Goal: Transaction & Acquisition: Book appointment/travel/reservation

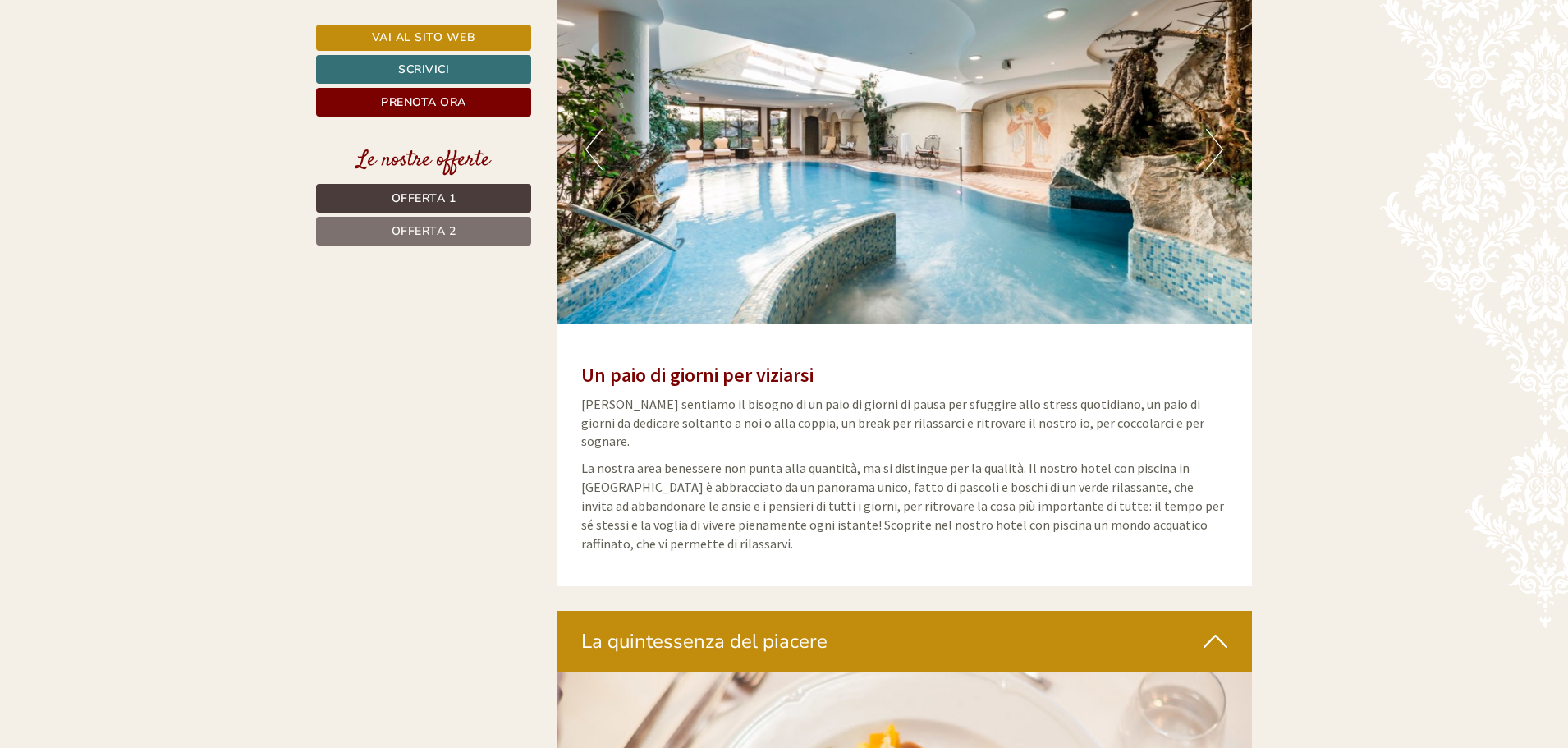
scroll to position [3532, 0]
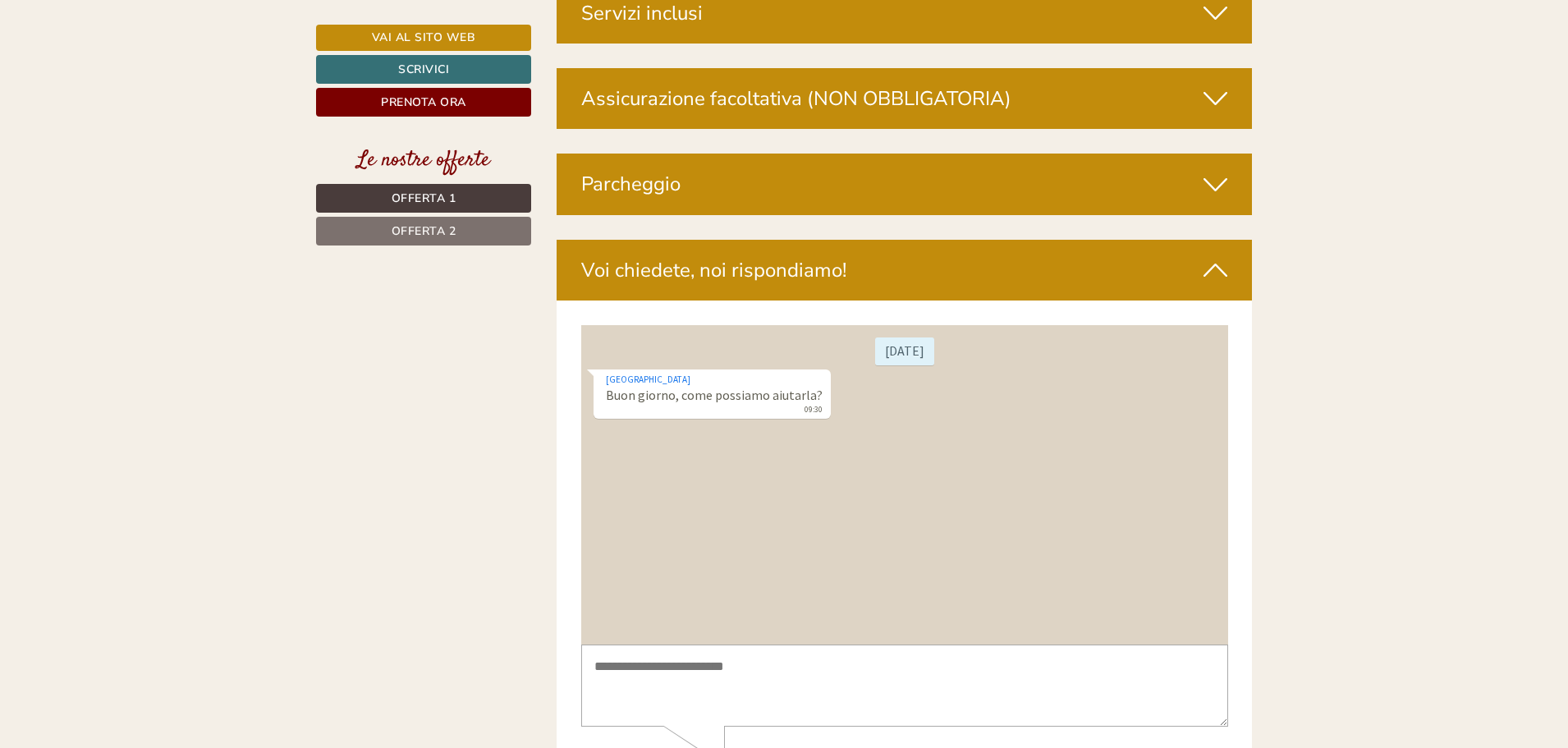
scroll to position [5189, 0]
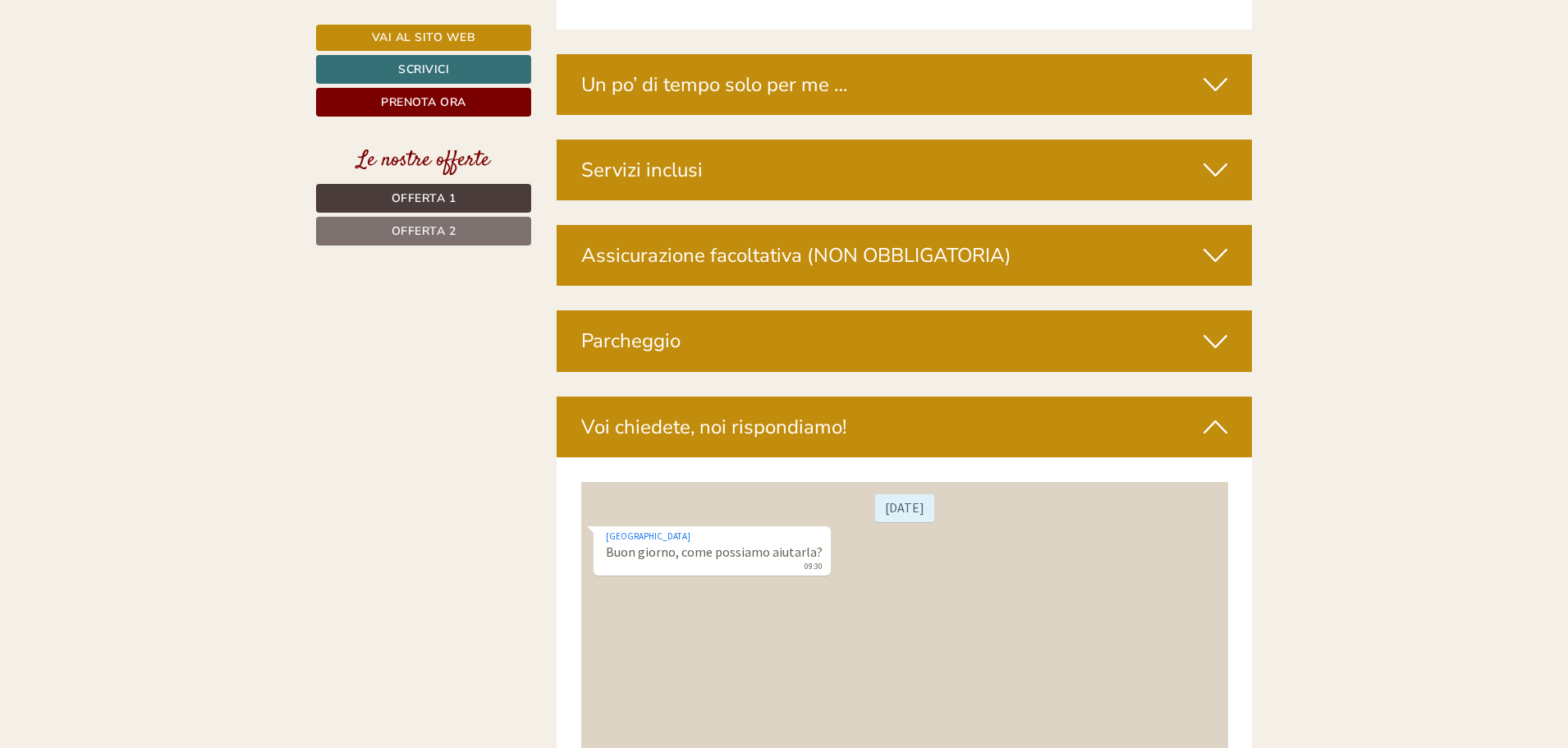
click at [447, 194] on span "Offerta 1" at bounding box center [424, 198] width 65 height 16
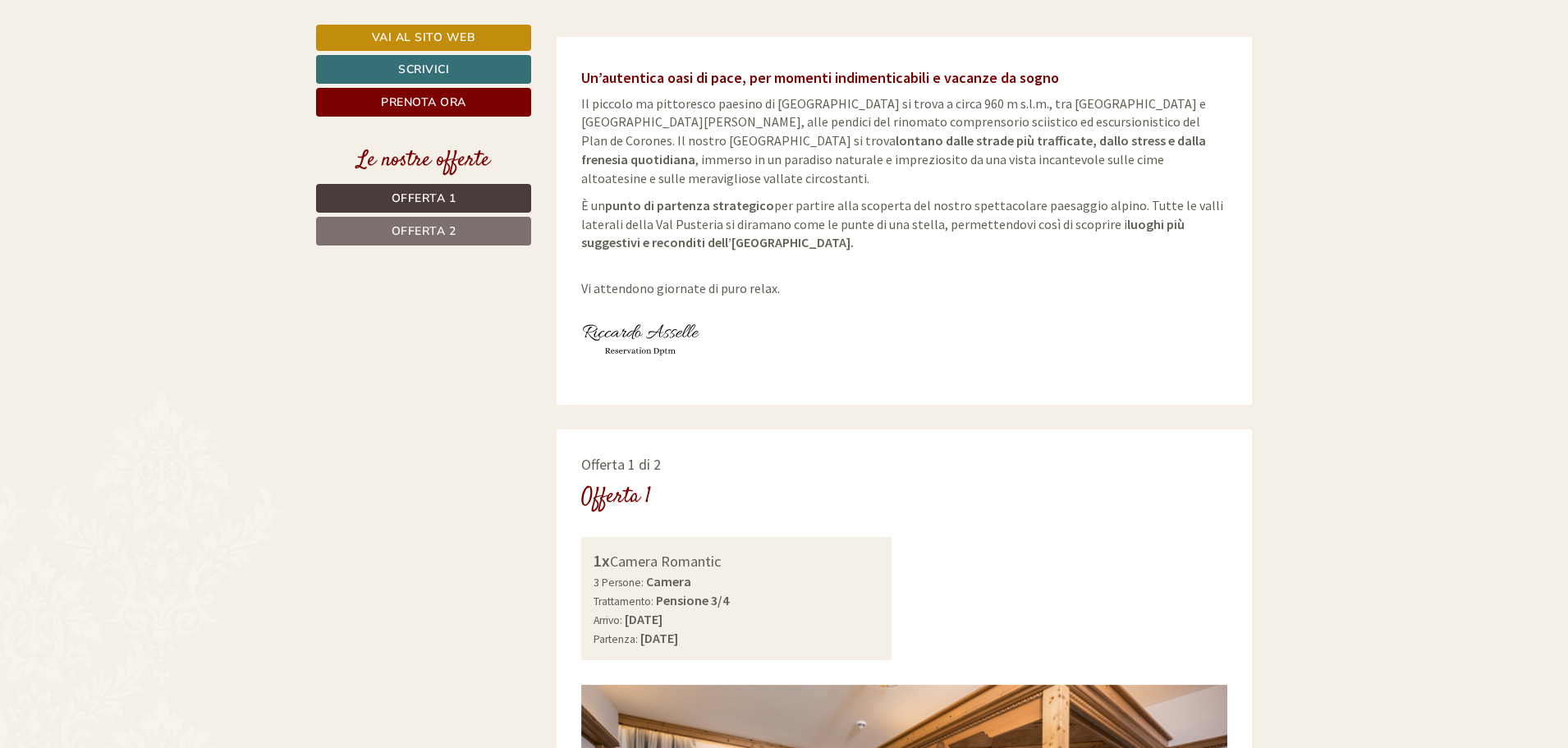
scroll to position [847, 0]
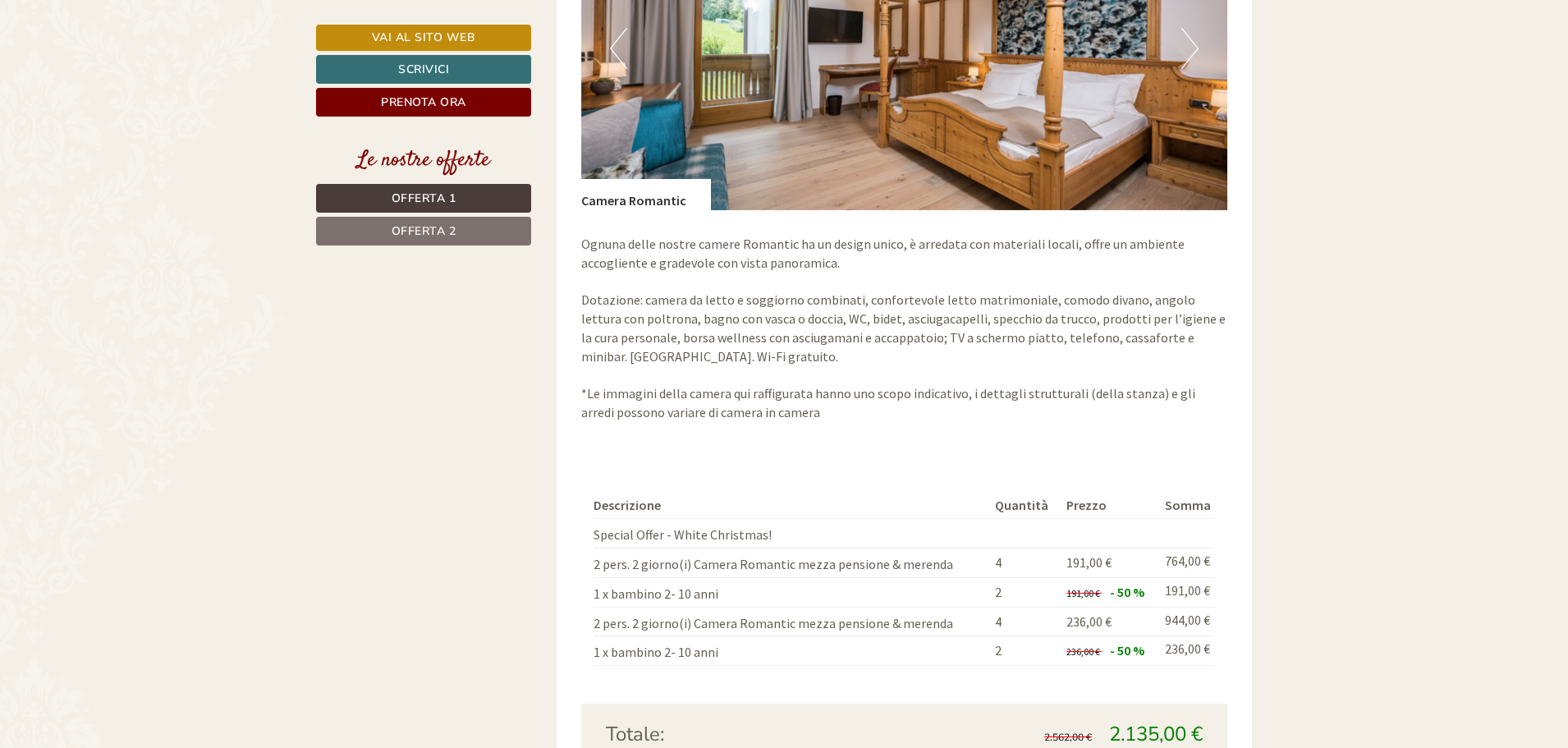
scroll to position [1587, 0]
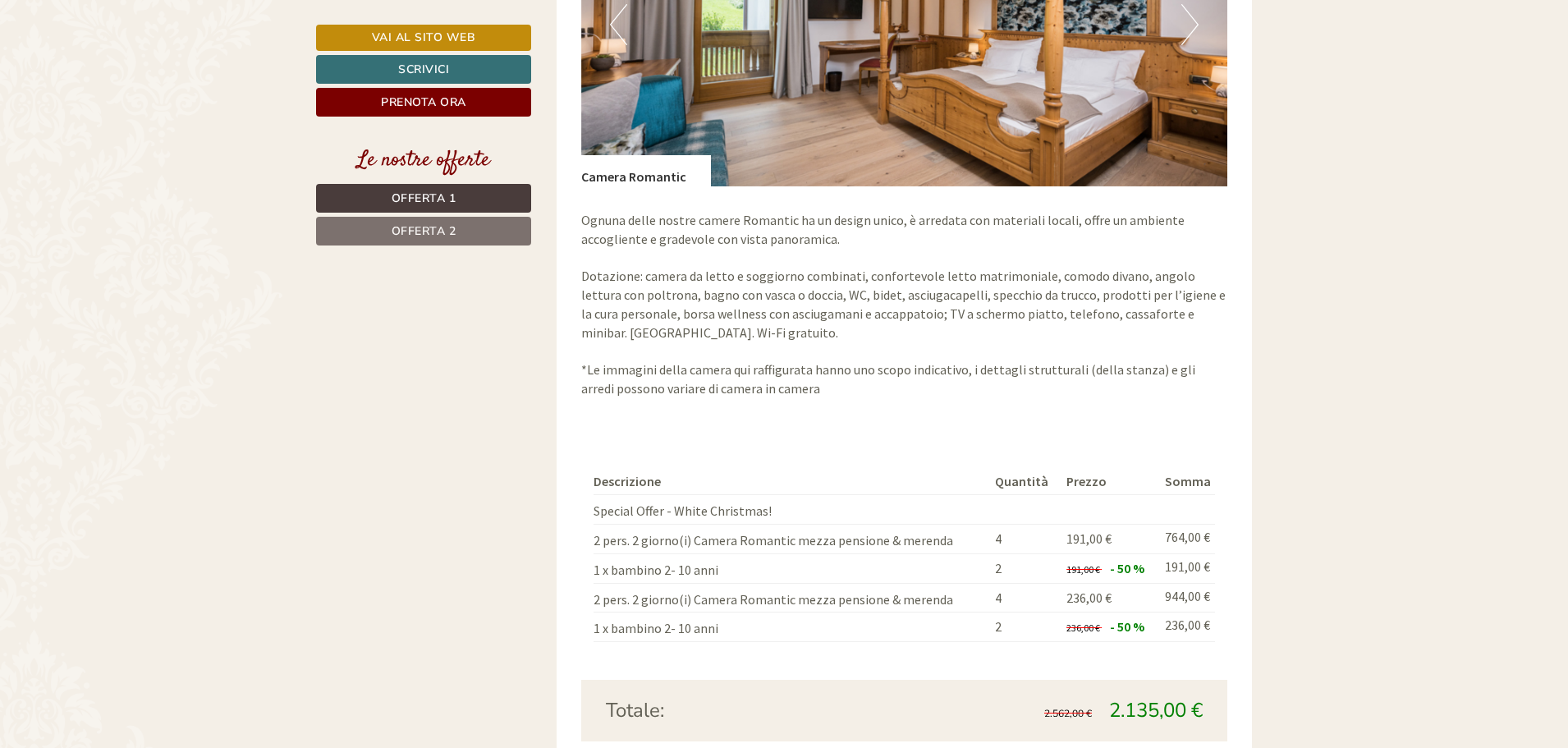
drag, startPoint x: 586, startPoint y: 60, endPoint x: 1186, endPoint y: 686, distance: 867.1
click at [1195, 689] on div "Offerta 1 di 2 Offerta 1 1x Camera Romantic 3 Persone: Camera Trattamento: Pens…" at bounding box center [904, 213] width 696 height 1213
drag, startPoint x: 1462, startPoint y: 167, endPoint x: 1444, endPoint y: 162, distance: 18.7
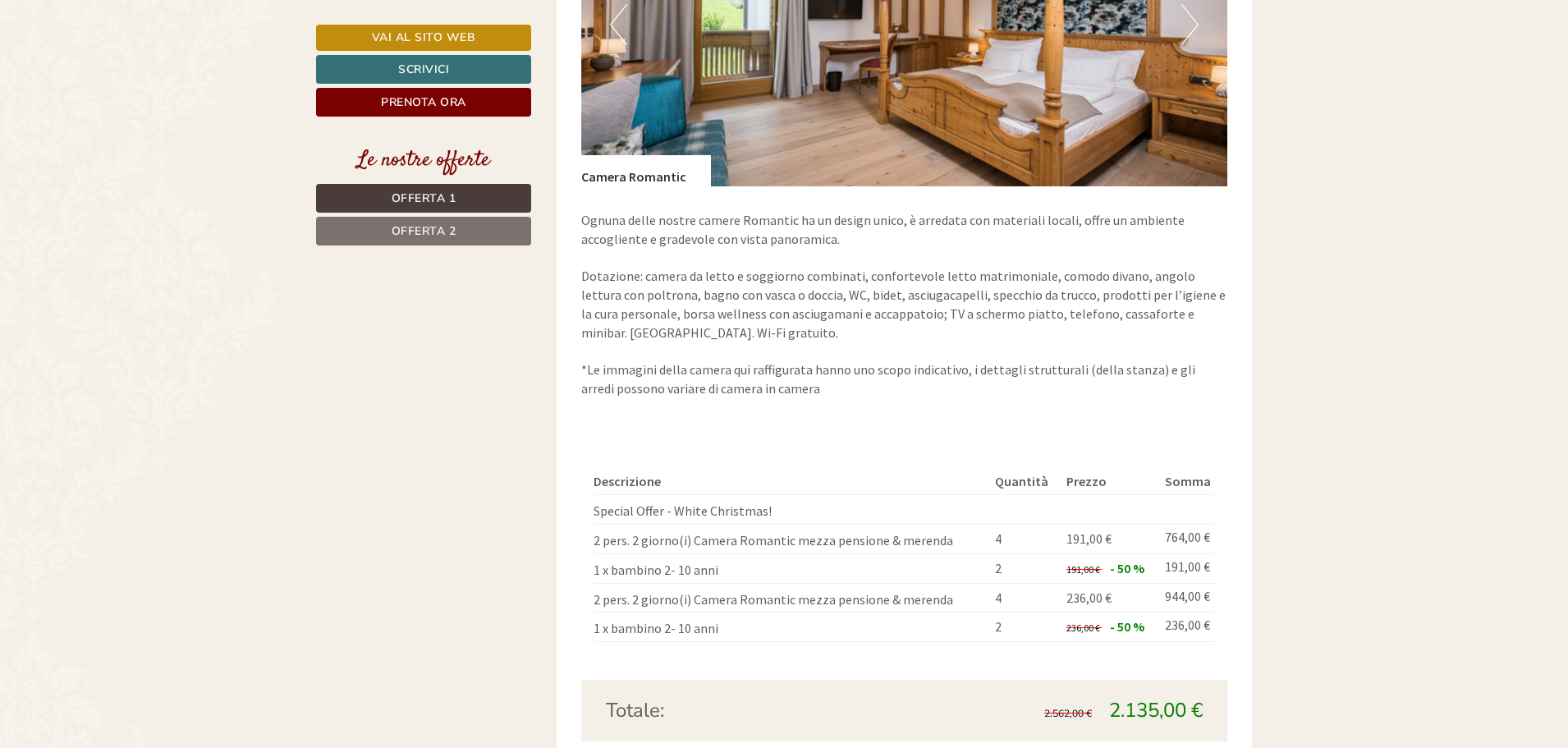
click at [1040, 214] on p "Ognuna delle nostre camere Romantic ha un design unico, è arredata con material…" at bounding box center [904, 305] width 647 height 187
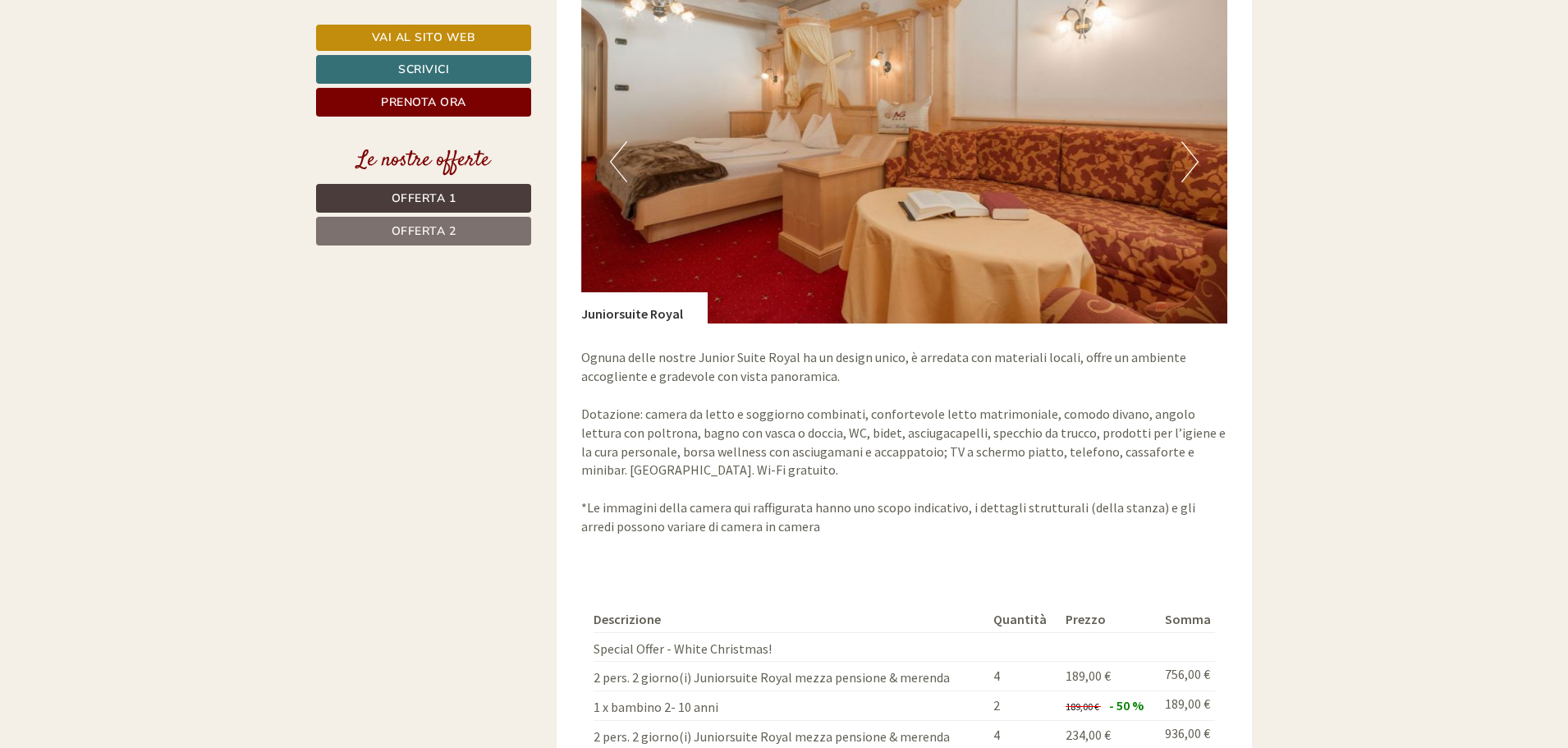
scroll to position [2832, 0]
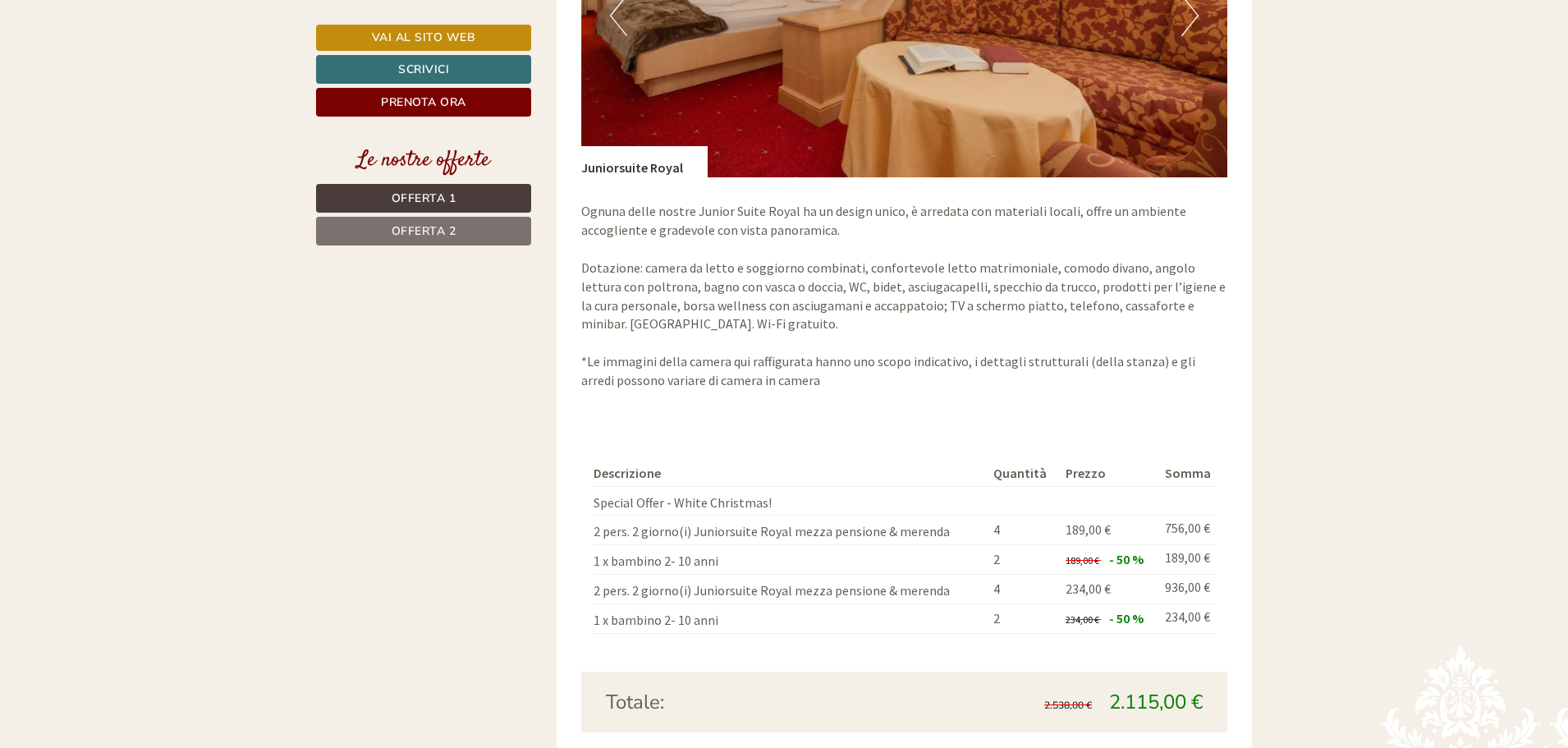
drag, startPoint x: 583, startPoint y: 31, endPoint x: 1196, endPoint y: 684, distance: 895.6
click at [1196, 684] on div "Offerta 2 di 2 Offerta 2 1x Juniorsuite Royal 3 Persone: Camera Trattamento: Pe…" at bounding box center [904, 205] width 696 height 1213
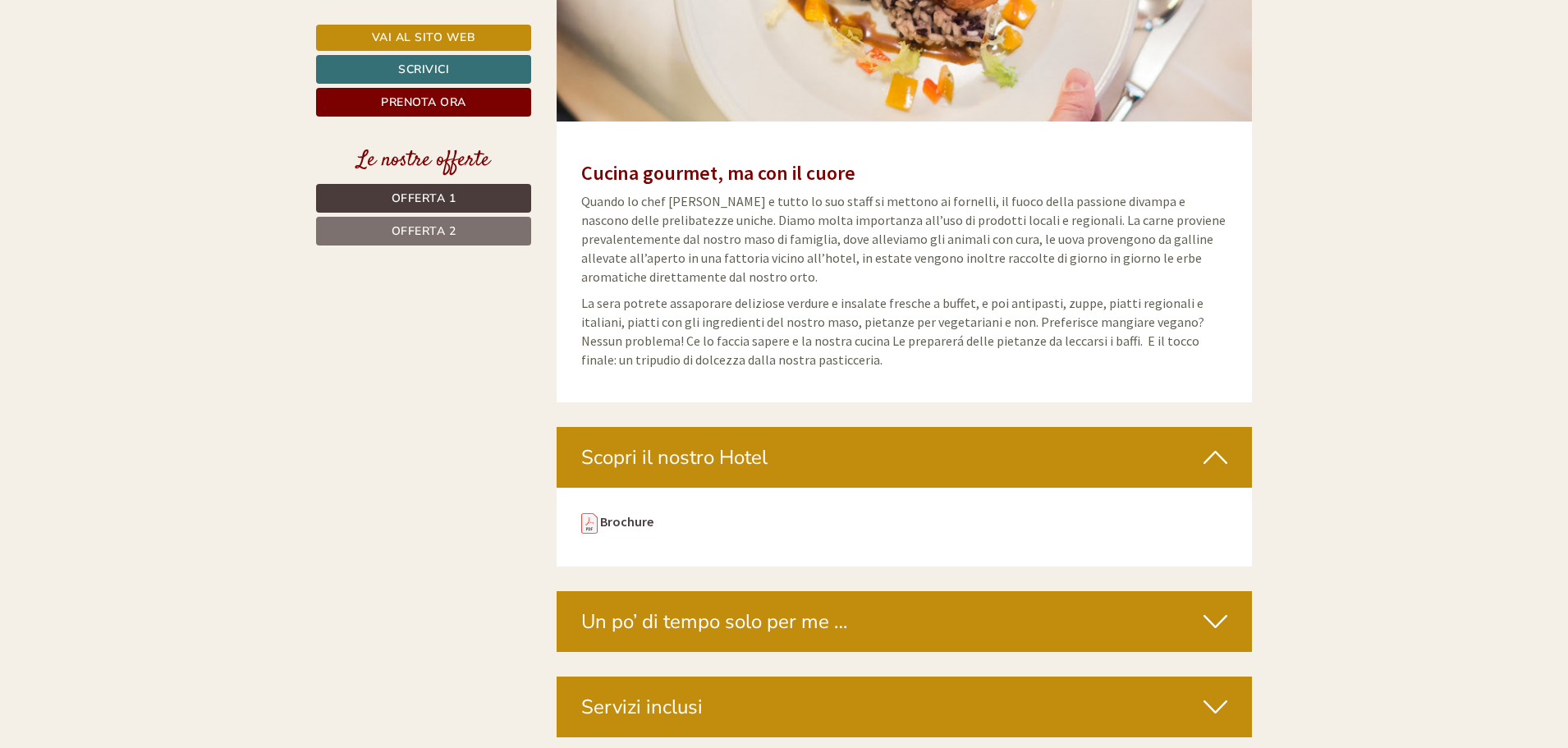
scroll to position [4804, 0]
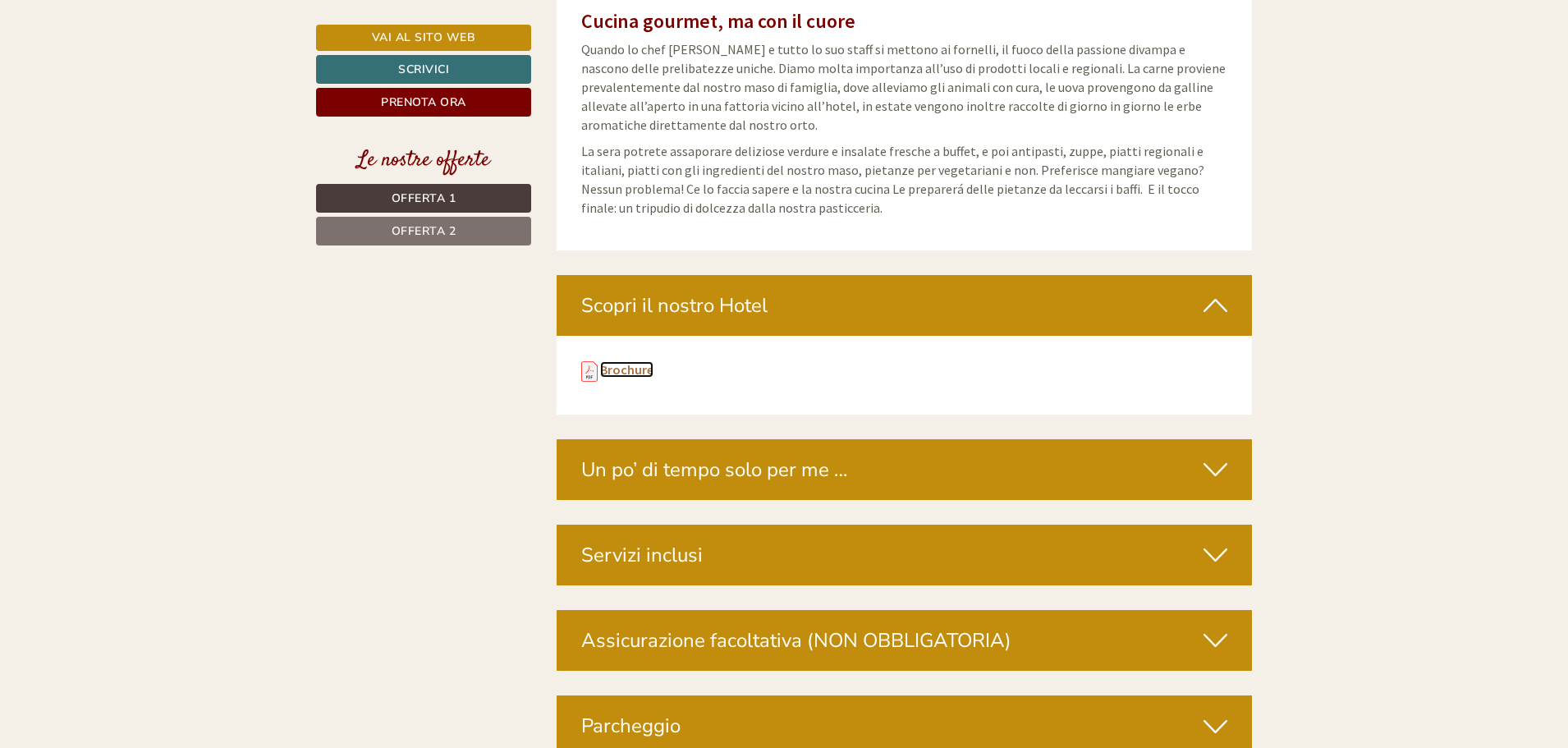
click at [611, 361] on link "Brochure" at bounding box center [626, 369] width 53 height 17
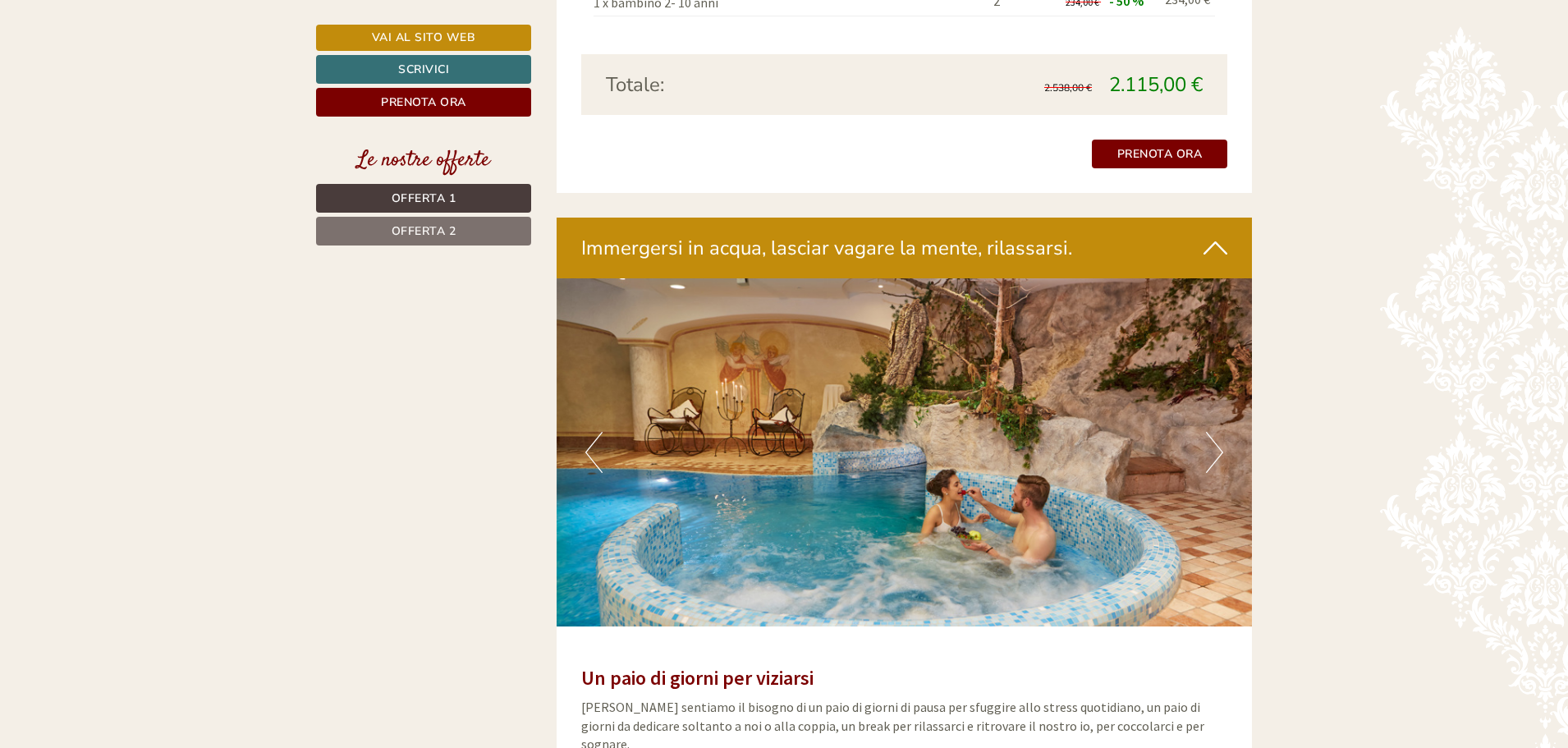
scroll to position [3860, 0]
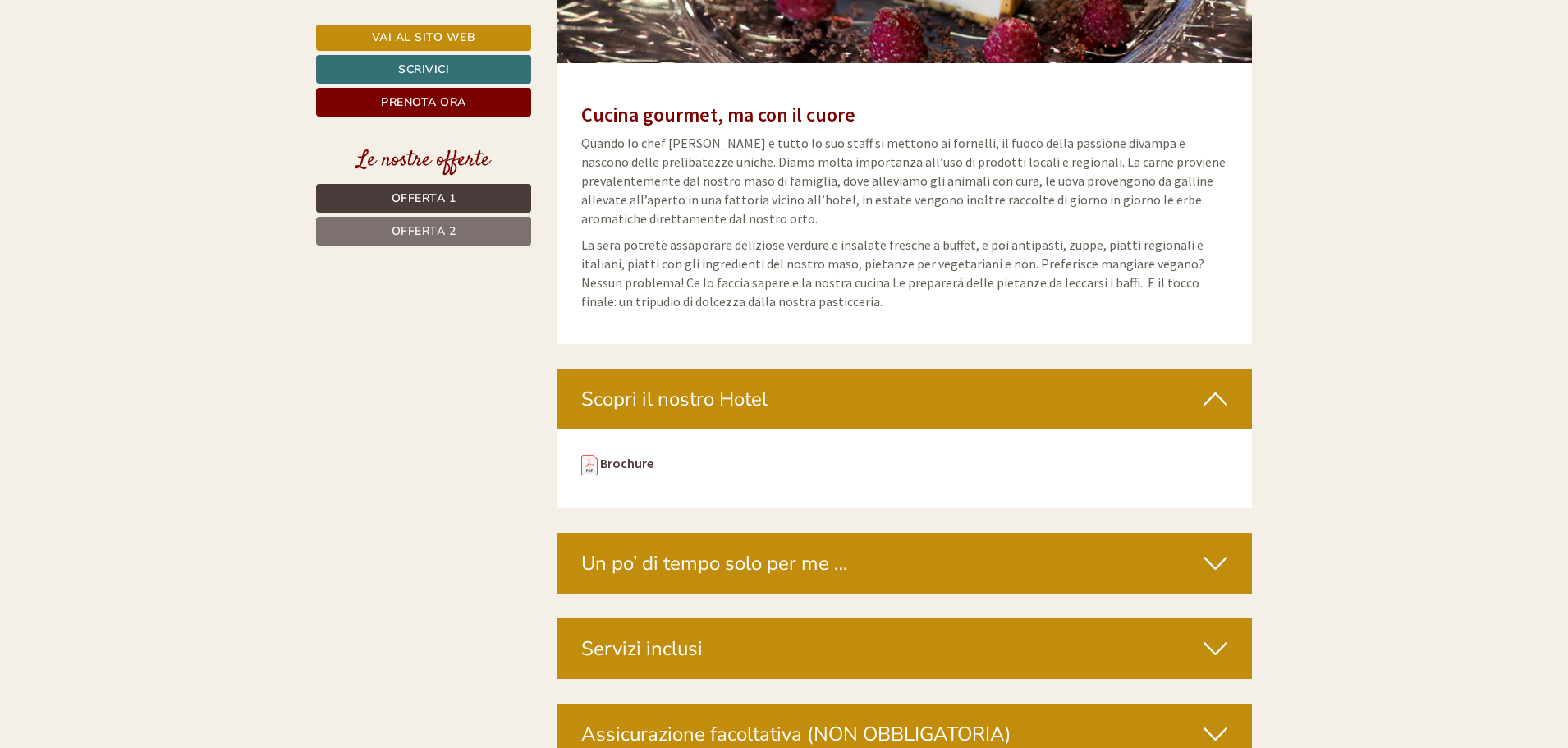
scroll to position [4928, 0]
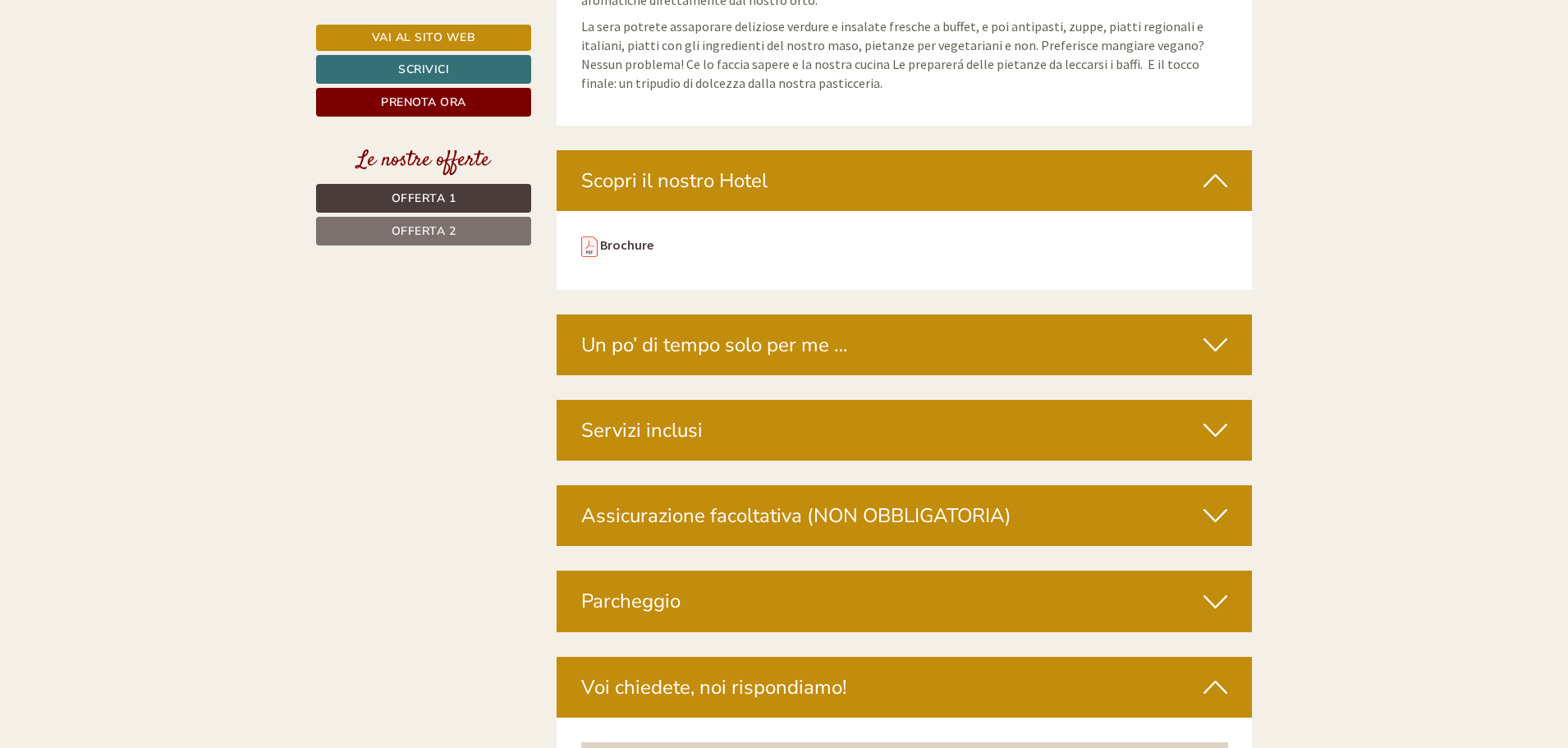
click at [1218, 416] on icon at bounding box center [1215, 430] width 24 height 28
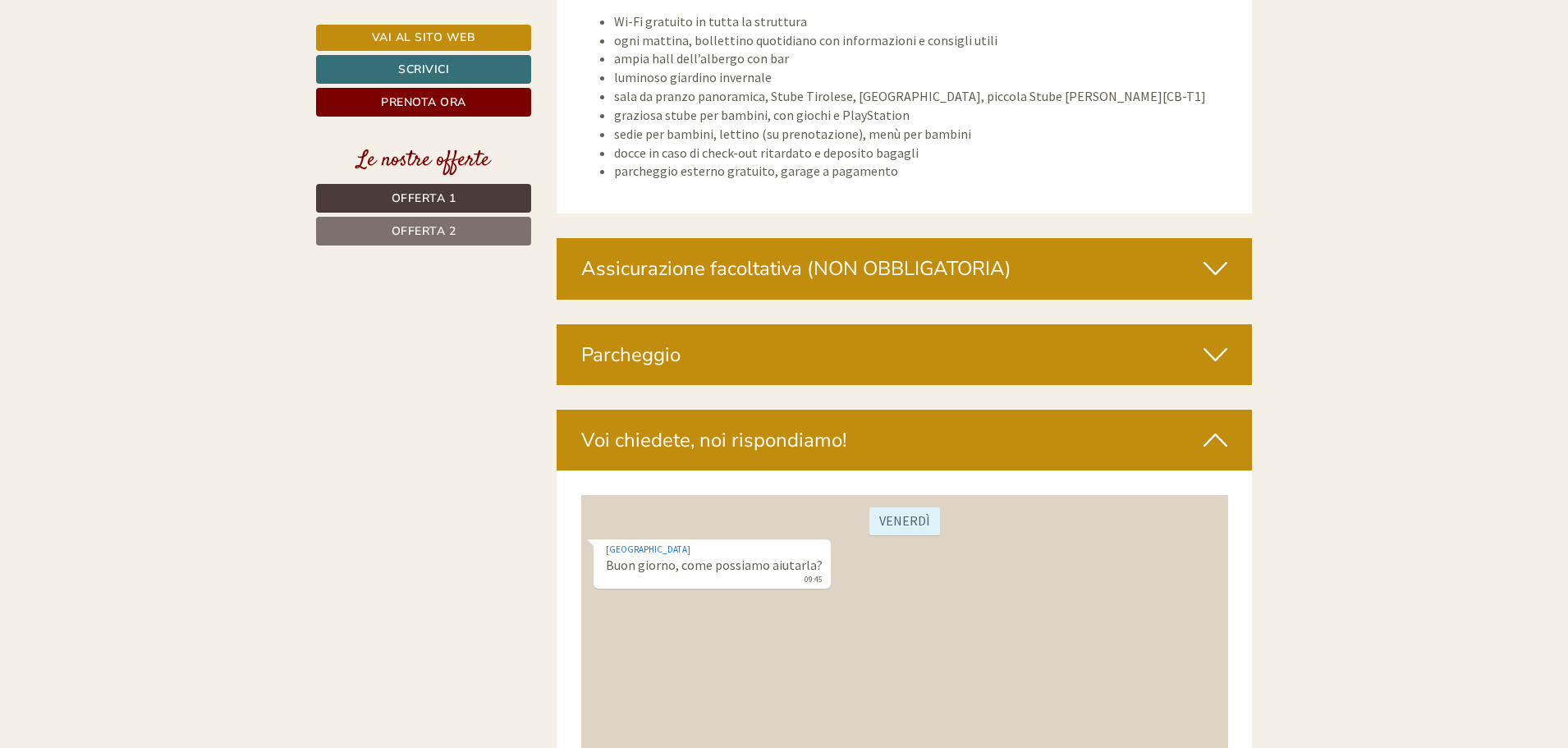
scroll to position [6653, 0]
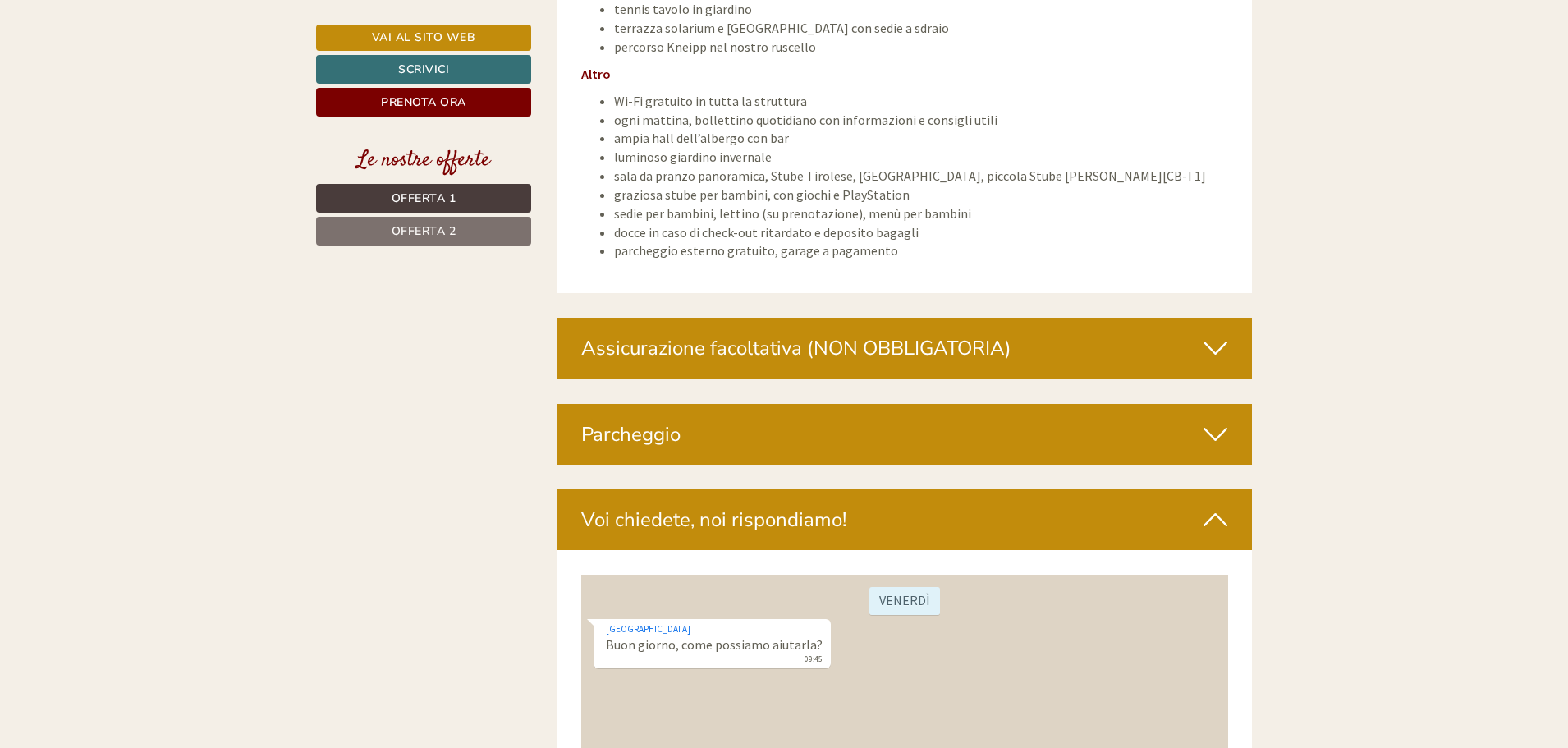
click at [1216, 335] on icon at bounding box center [1215, 348] width 24 height 28
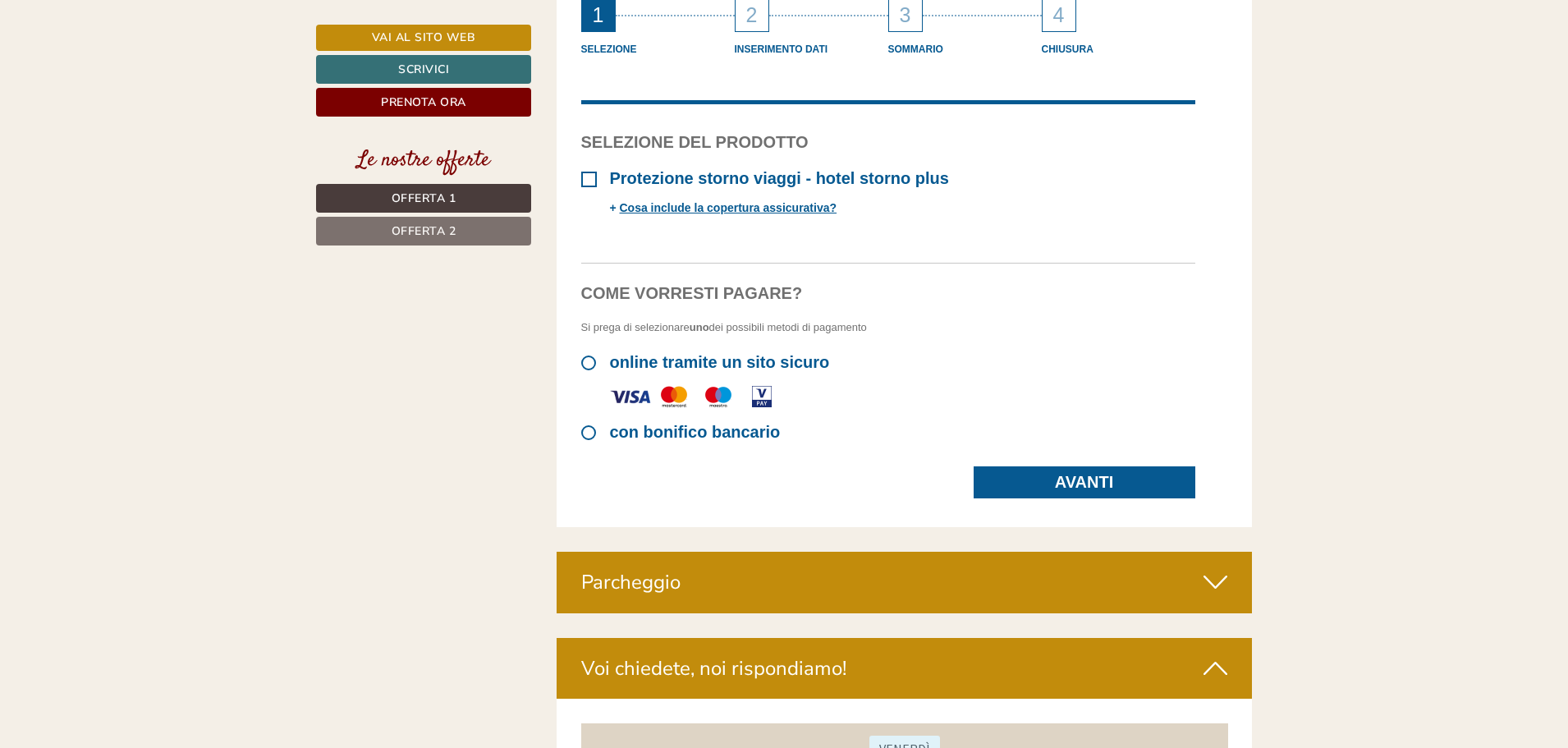
scroll to position [7310, 0]
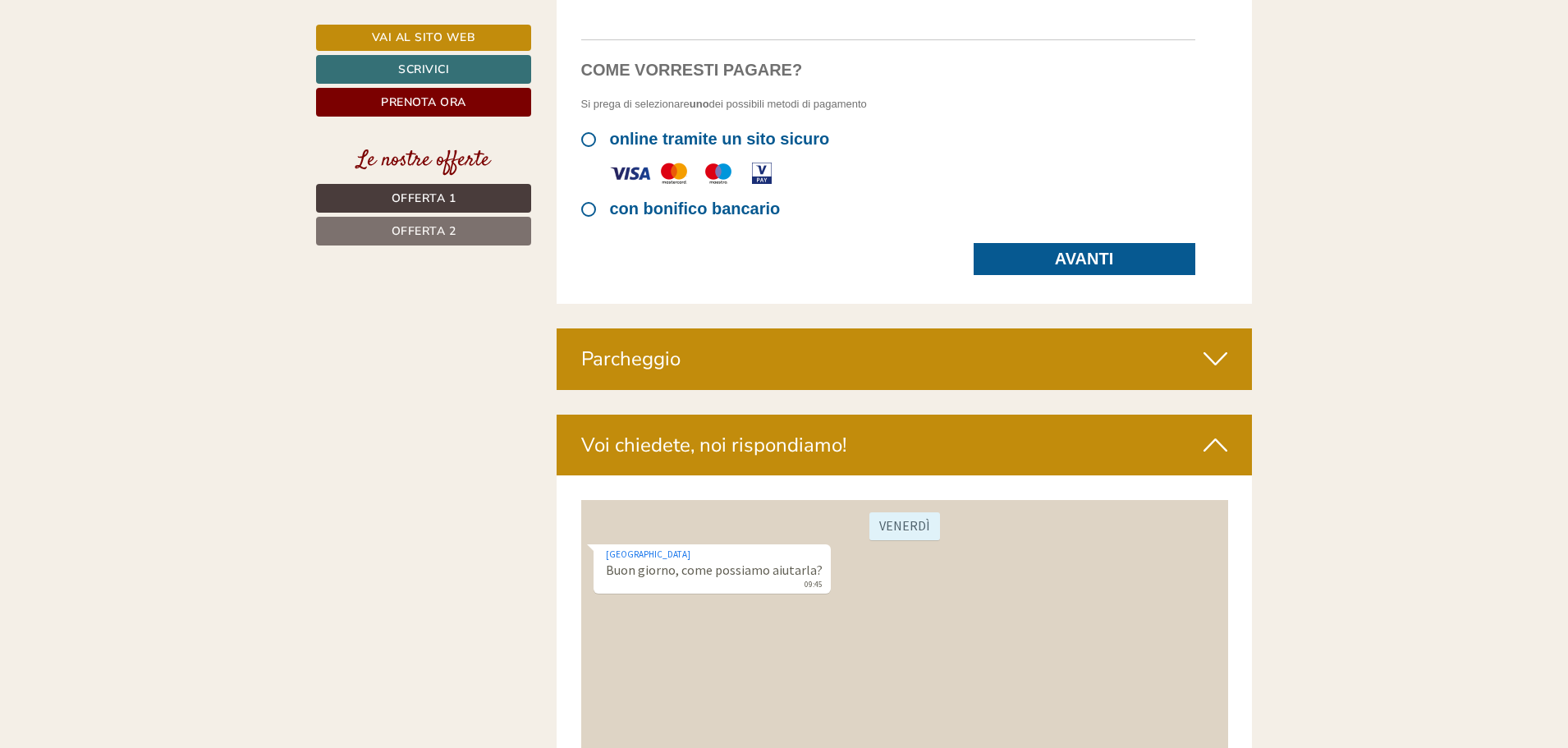
click at [1222, 345] on icon at bounding box center [1215, 359] width 24 height 28
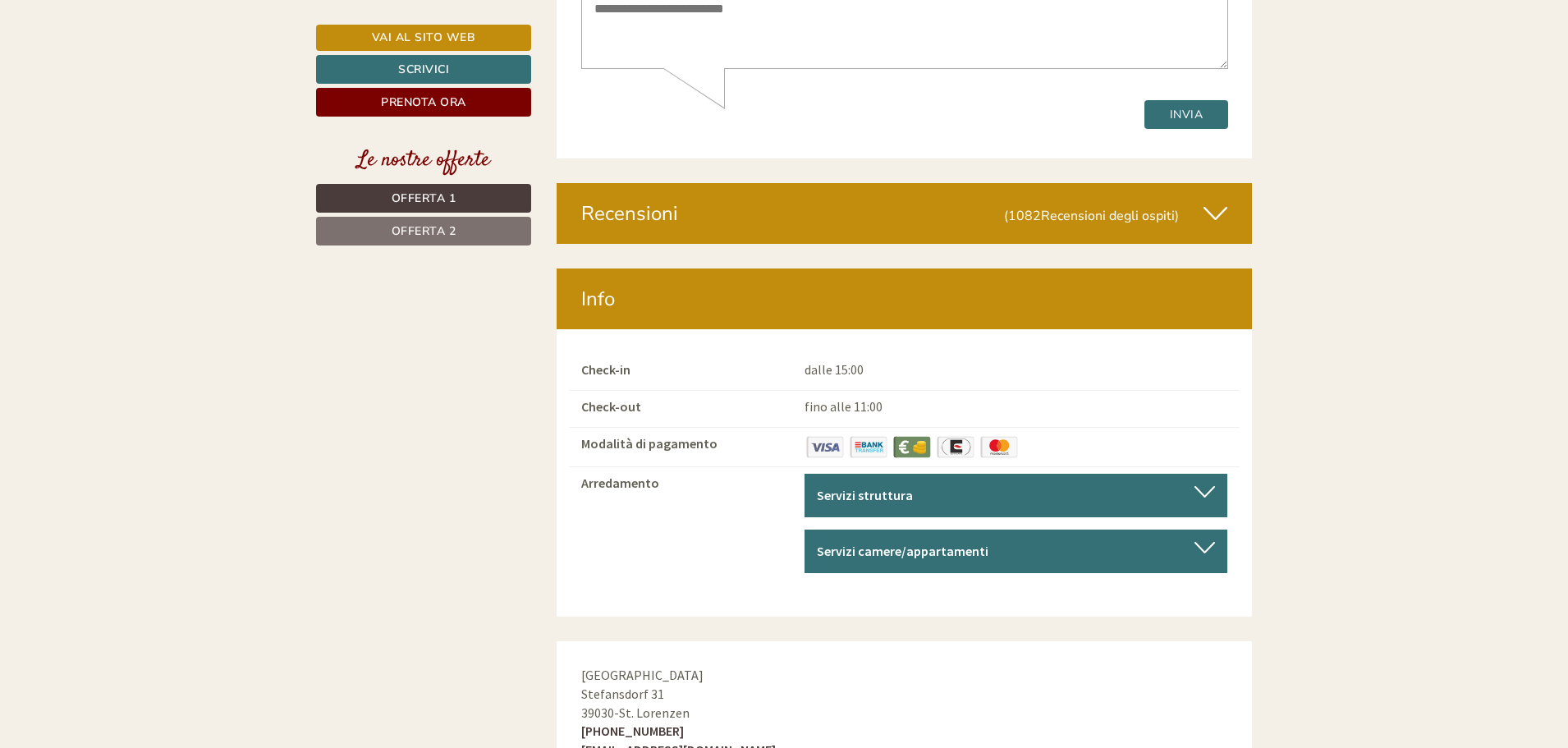
scroll to position [8461, 0]
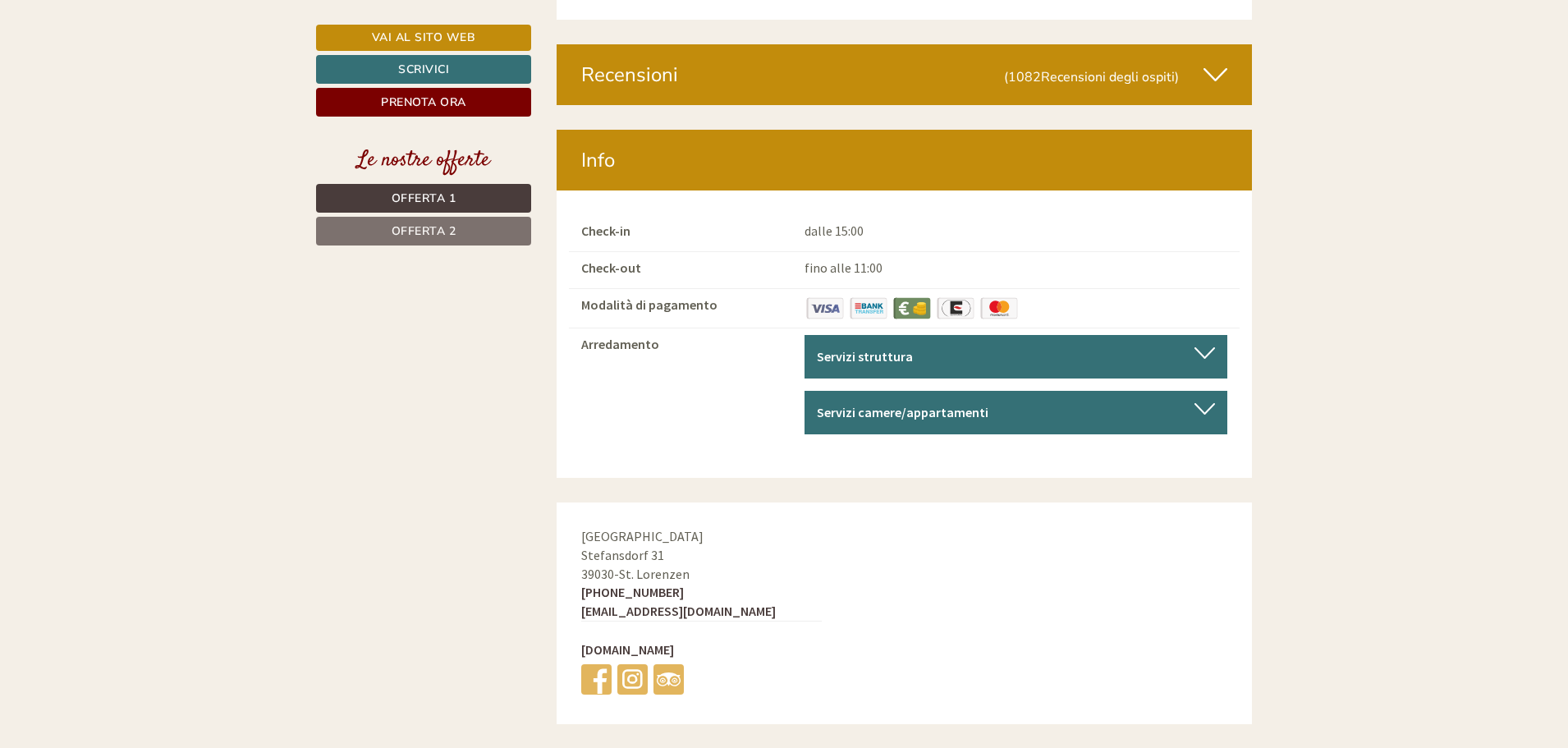
click at [1205, 404] on div "Servizi camere/appartamenti" at bounding box center [1016, 412] width 398 height 19
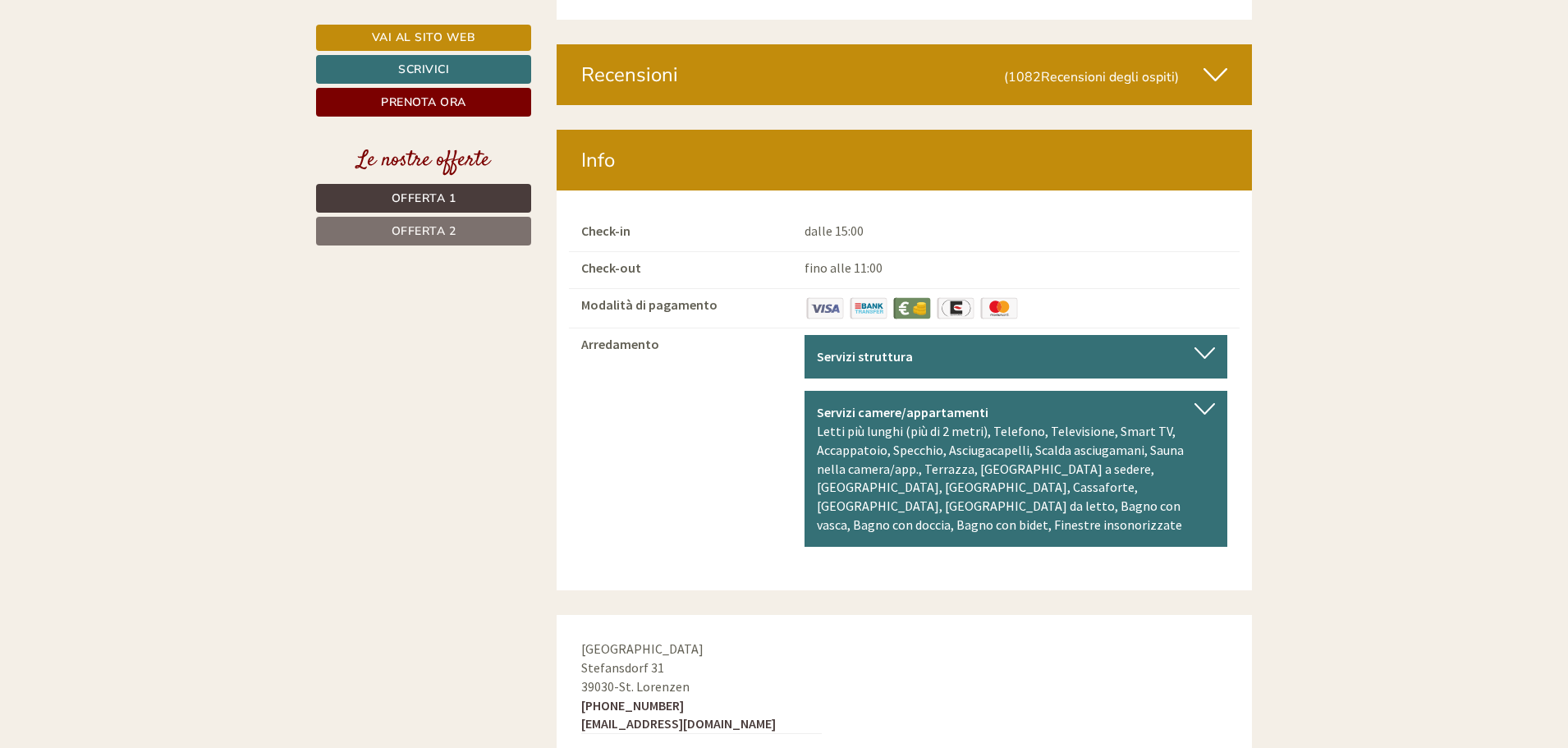
click at [1198, 347] on div "Servizi struttura" at bounding box center [1016, 356] width 398 height 19
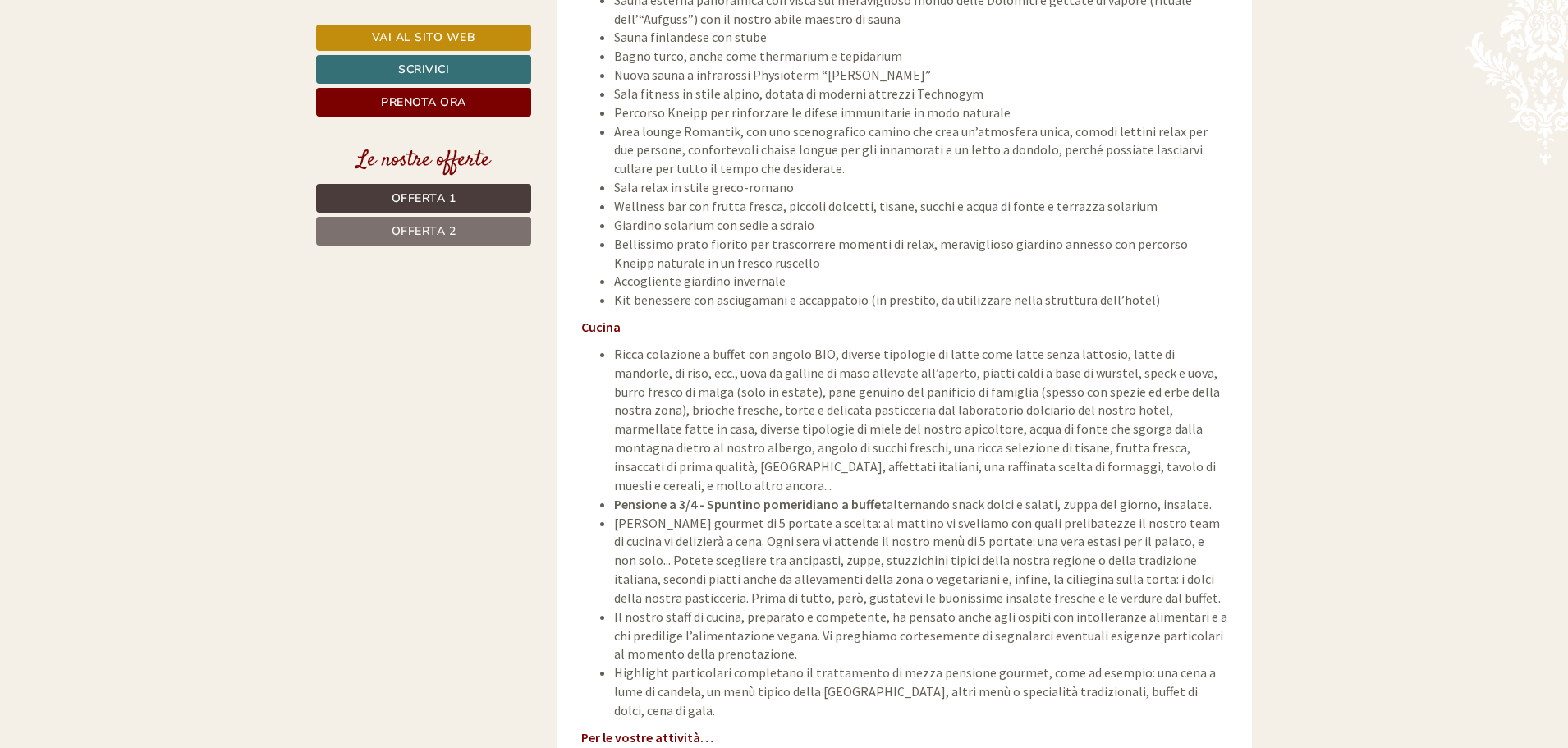
scroll to position [5257, 0]
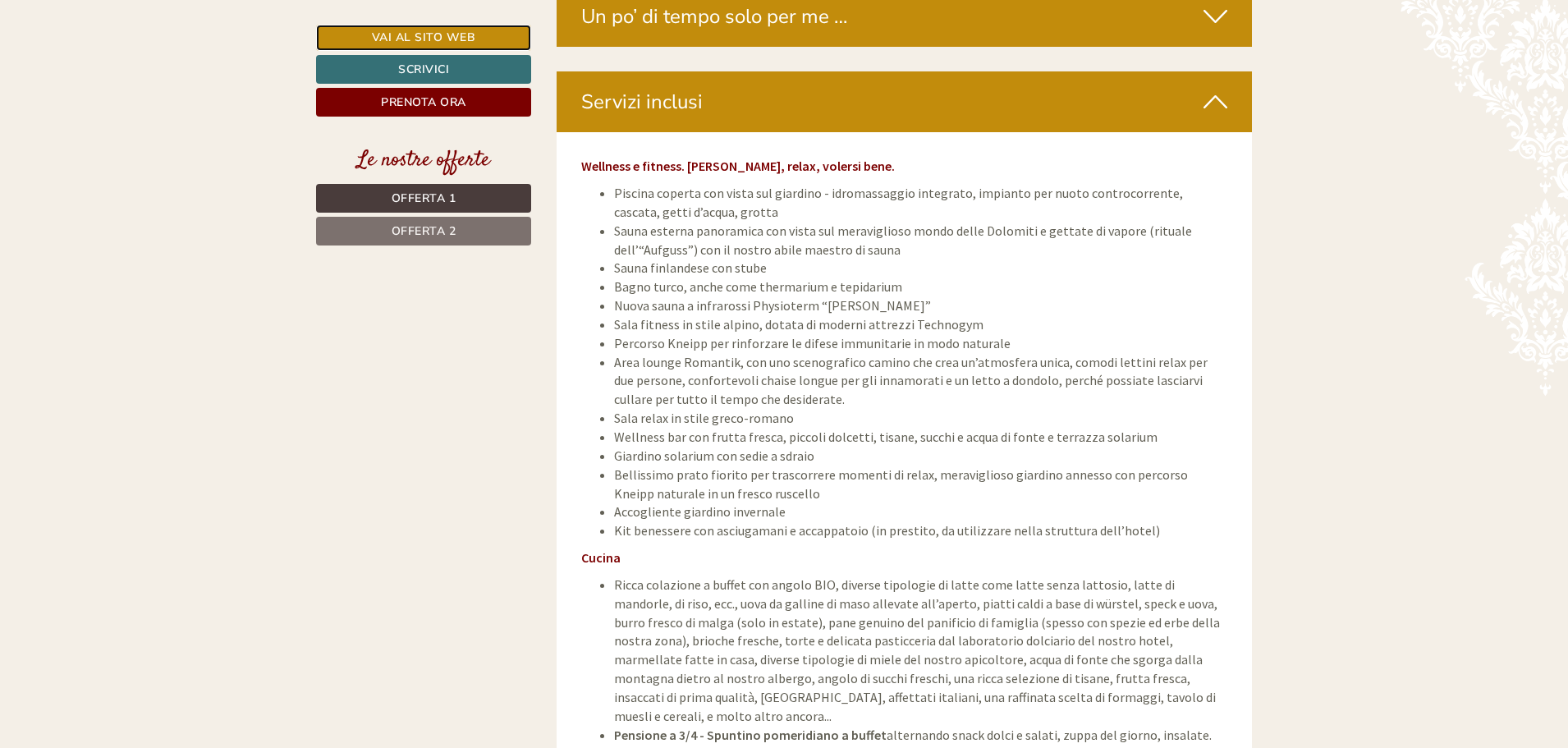
click at [419, 32] on link "Vai al sito web" at bounding box center [423, 37] width 215 height 27
